Goal: Use online tool/utility: Utilize a website feature to perform a specific function

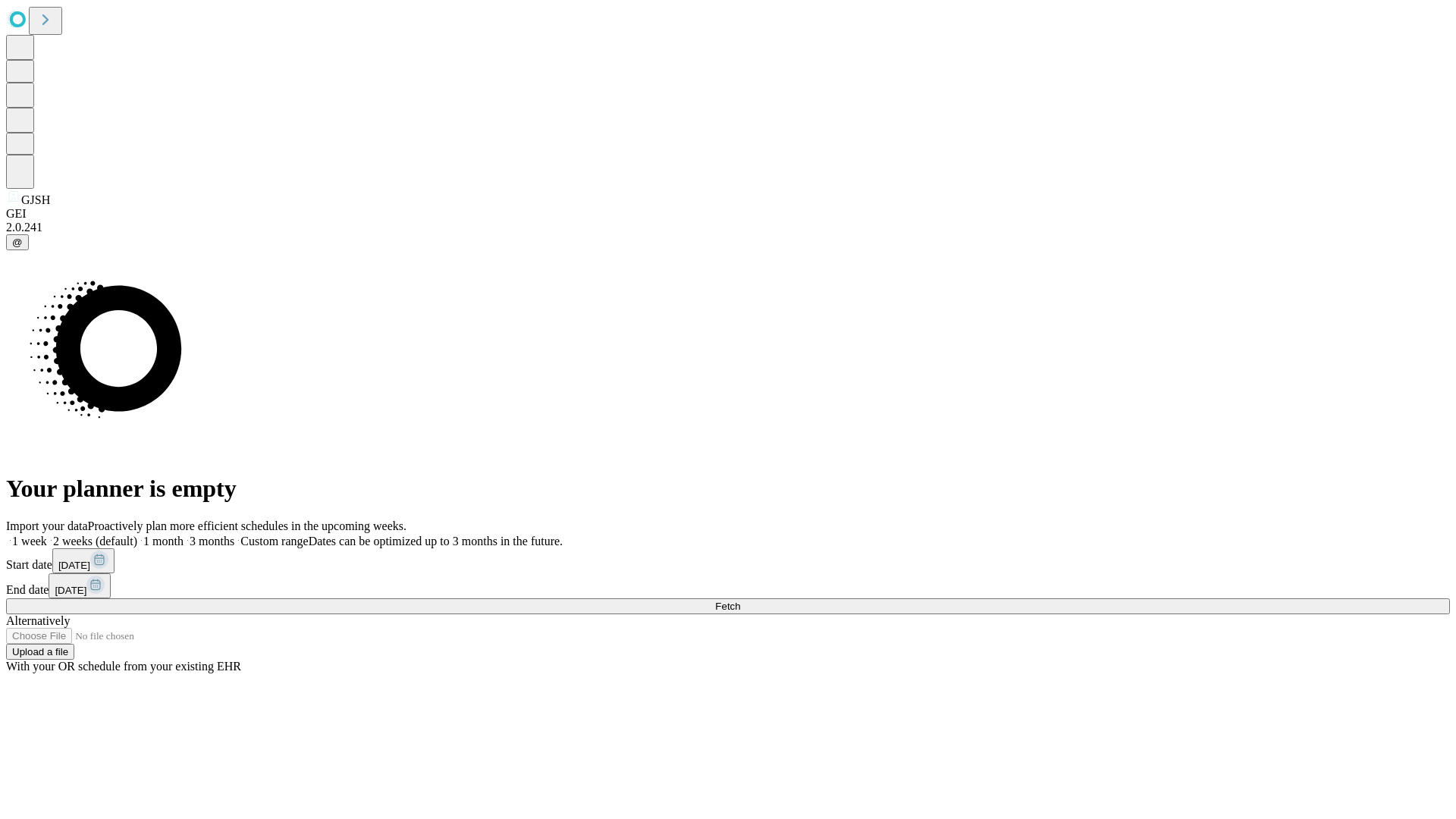
click at [741, 601] on span "Fetch" at bounding box center [728, 607] width 25 height 12
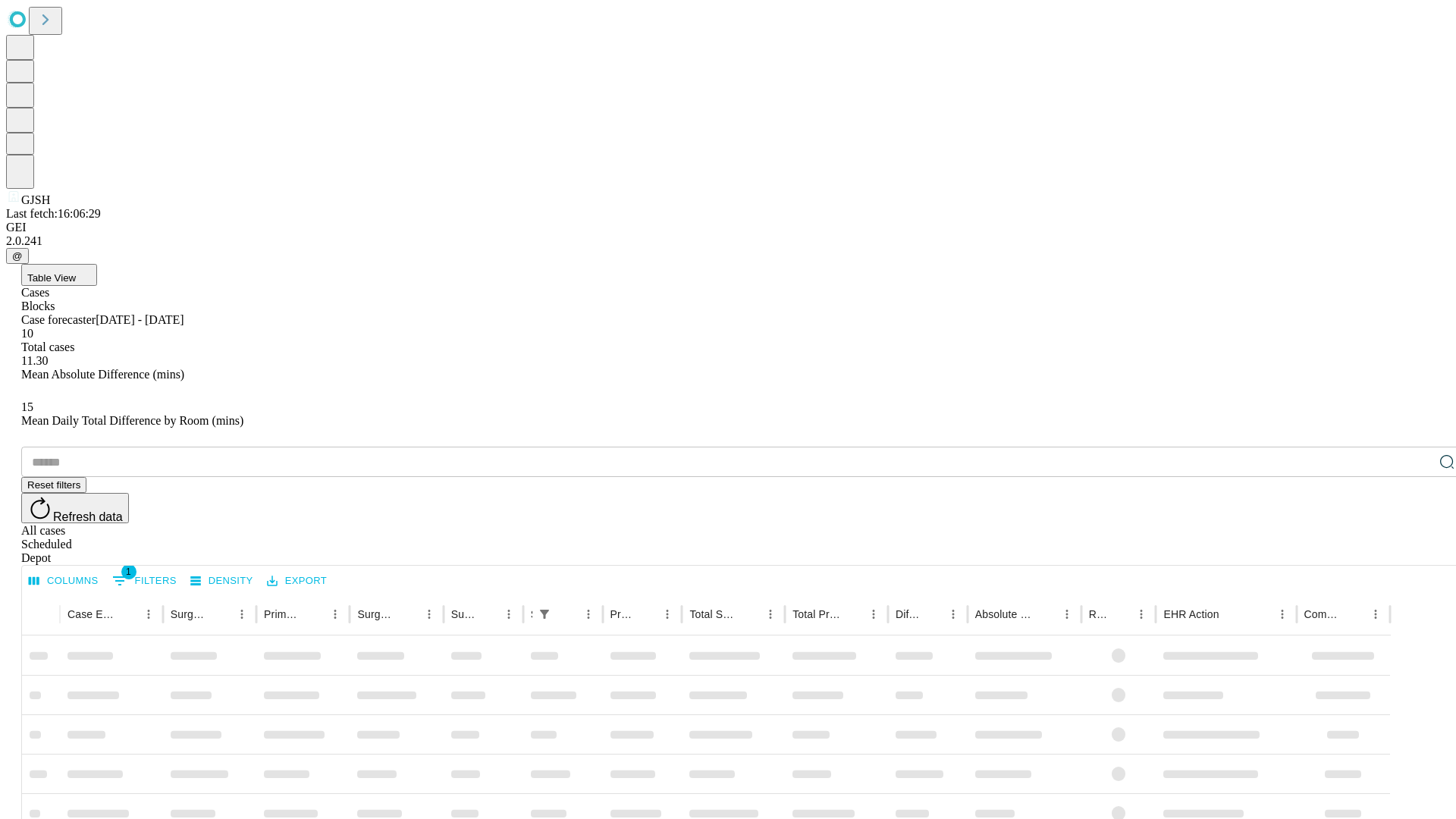
click at [76, 272] on span "Table View" at bounding box center [52, 278] width 48 height 12
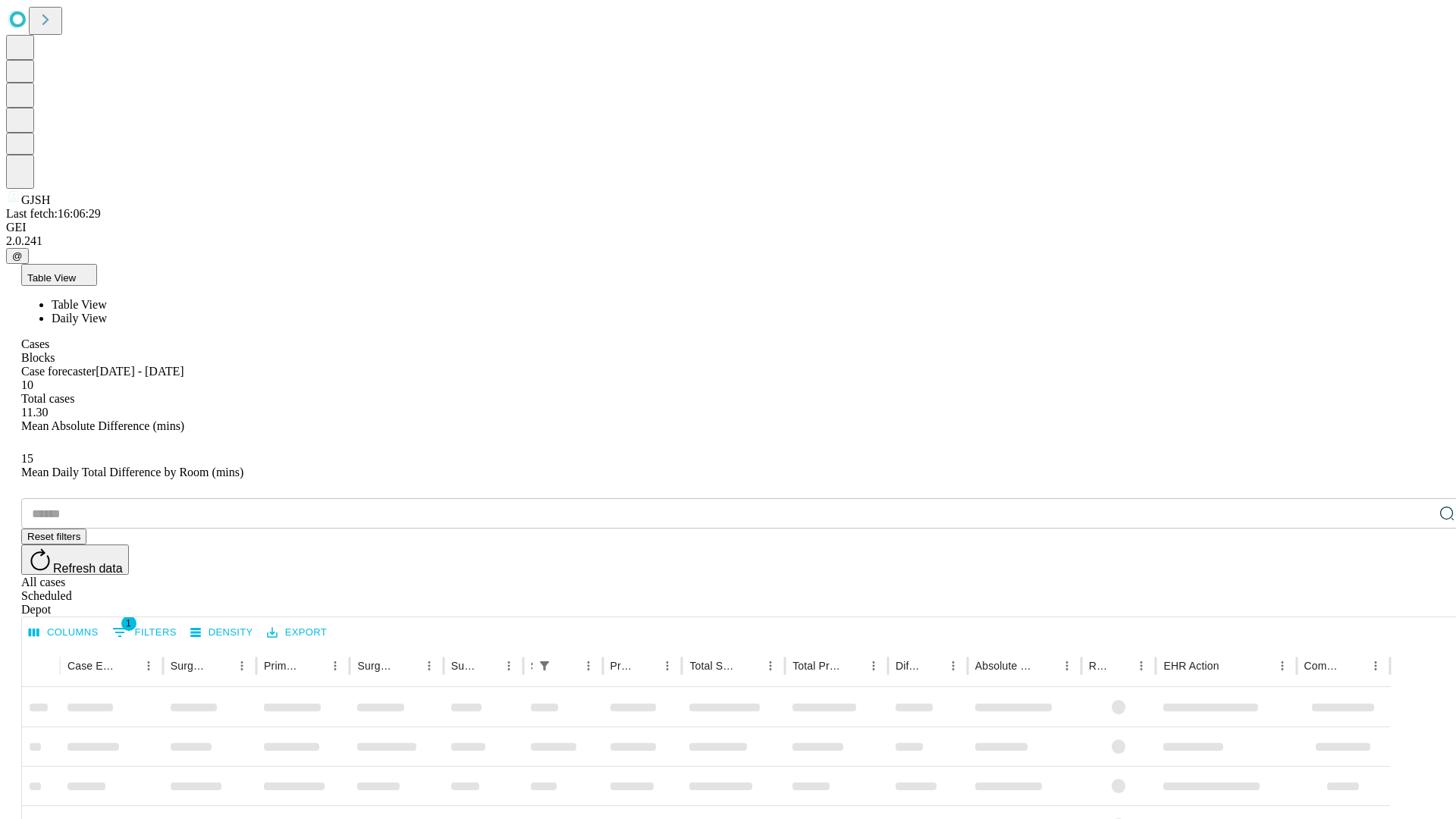
click at [107, 311] on span "Daily View" at bounding box center [79, 317] width 55 height 13
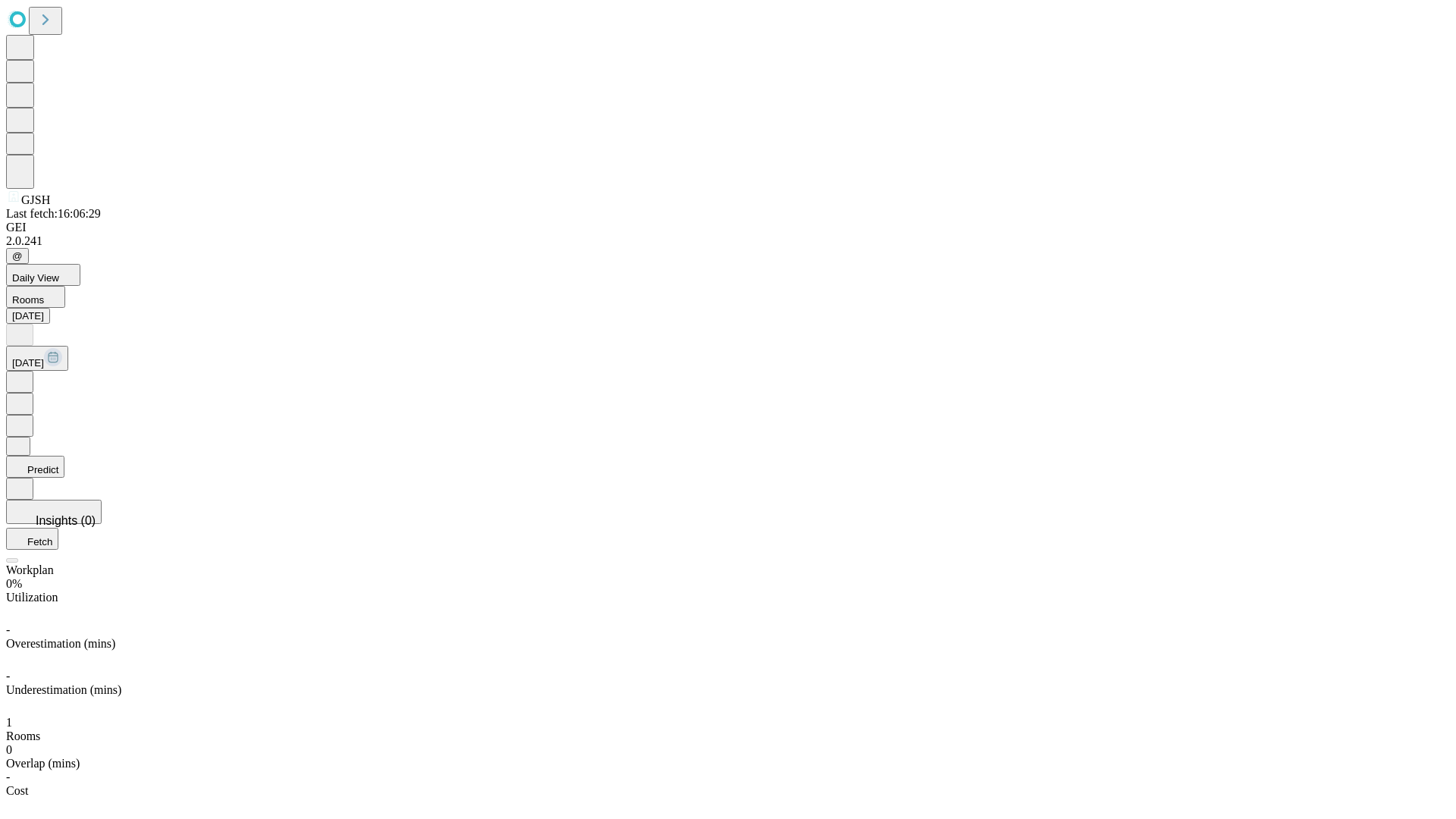
click at [64, 456] on button "Predict" at bounding box center [35, 467] width 58 height 22
